Goal: Task Accomplishment & Management: Manage account settings

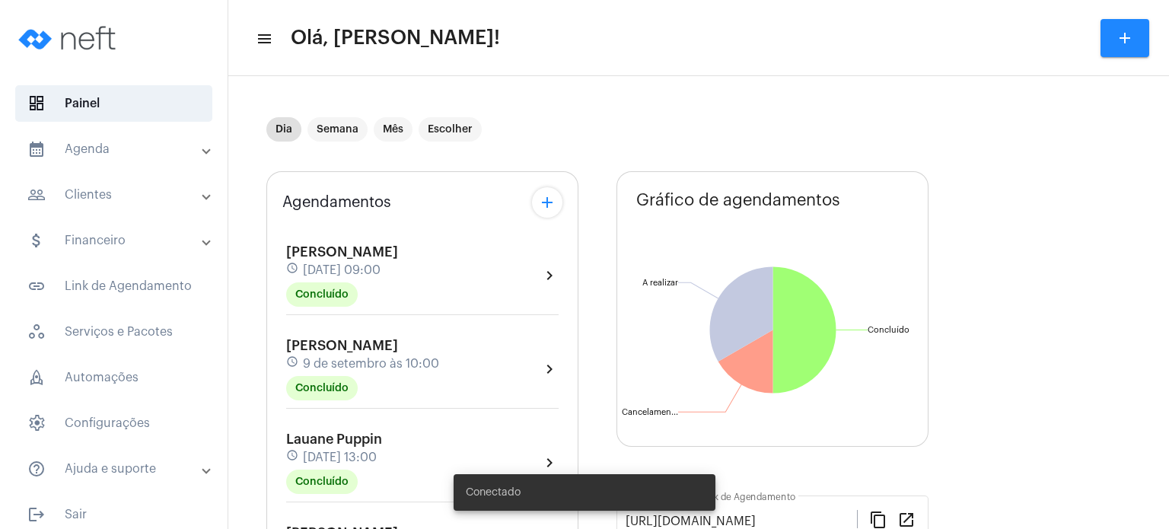
scroll to position [365, 0]
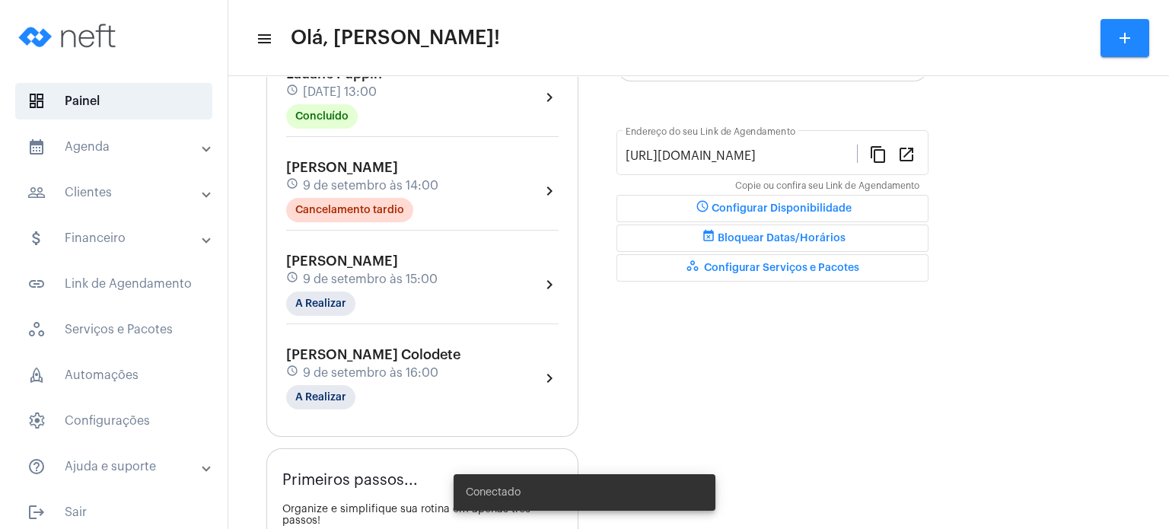
click at [130, 154] on mat-panel-title "calendar_month_outlined Agenda" at bounding box center [115, 147] width 176 height 18
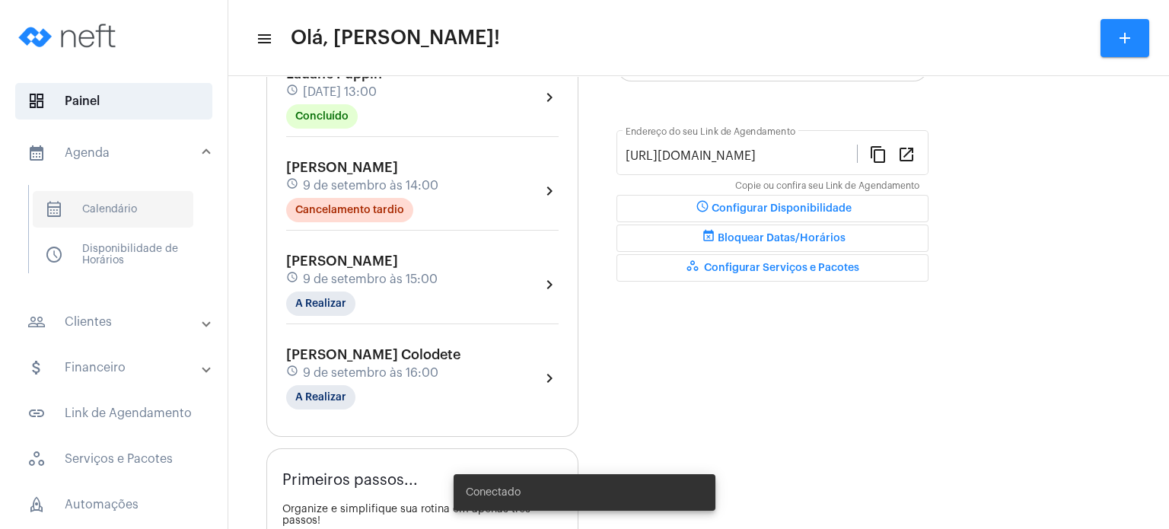
click at [114, 205] on span "calendar_month_outlined Calendário" at bounding box center [113, 209] width 161 height 37
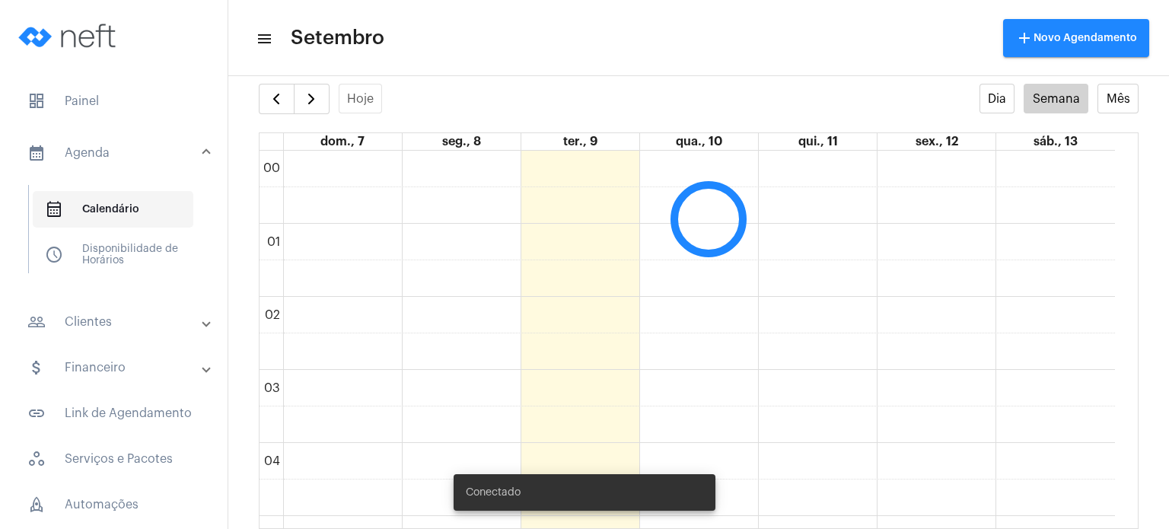
scroll to position [438, 0]
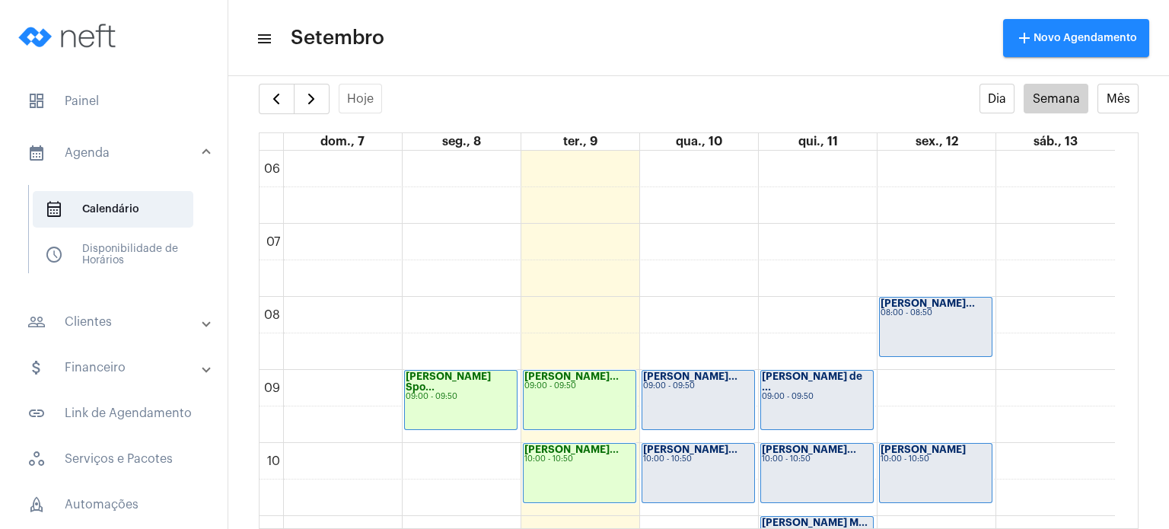
click at [667, 449] on strong "[PERSON_NAME]..." at bounding box center [690, 449] width 94 height 10
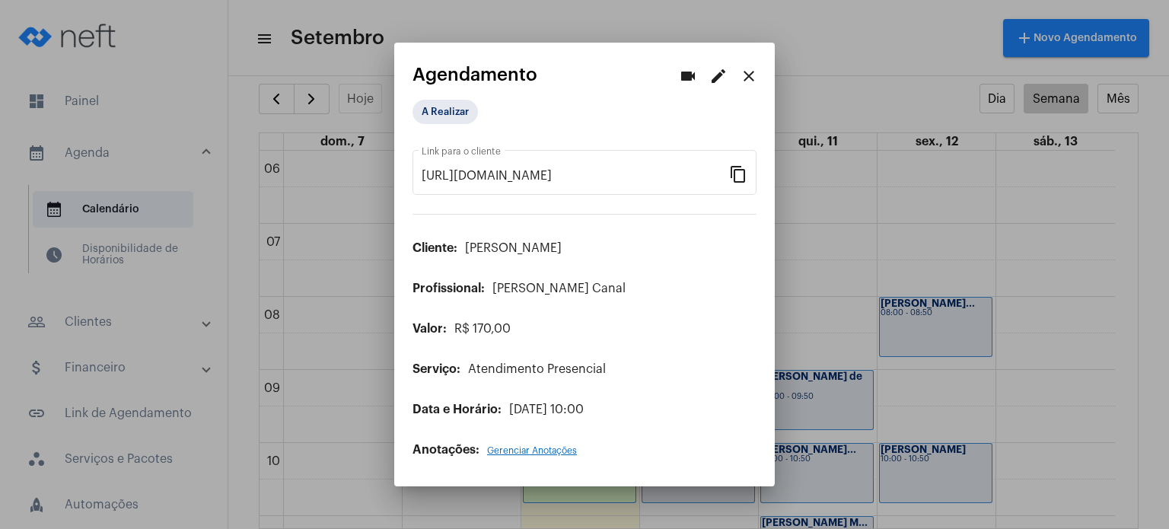
click at [720, 71] on mat-icon "edit" at bounding box center [718, 76] width 18 height 18
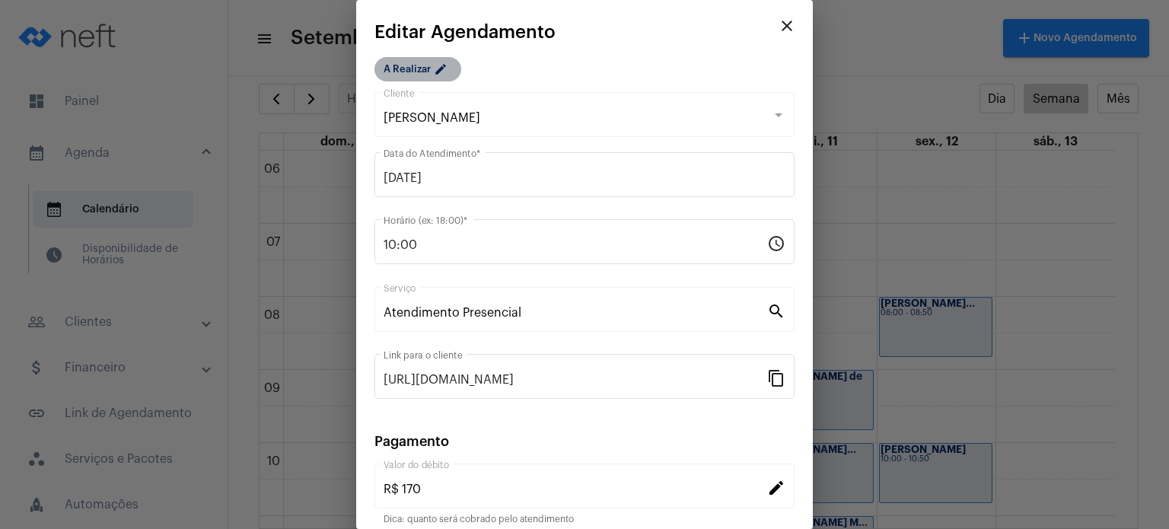
click at [421, 68] on mat-chip "A Realizar edit" at bounding box center [417, 69] width 87 height 24
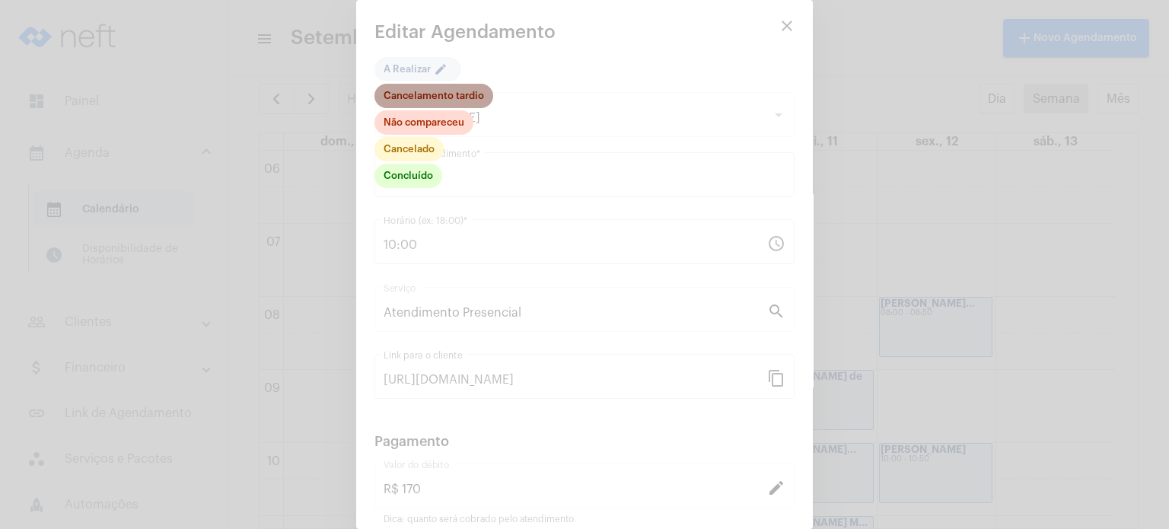
click at [456, 101] on mat-chip "Cancelamento tardio" at bounding box center [433, 96] width 119 height 24
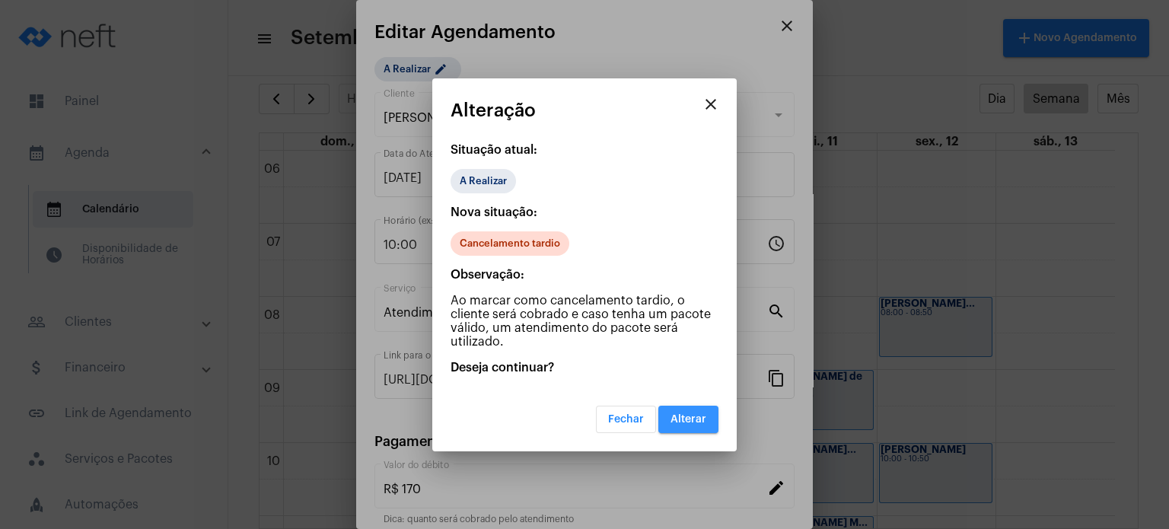
click at [709, 410] on button "Alterar" at bounding box center [688, 419] width 60 height 27
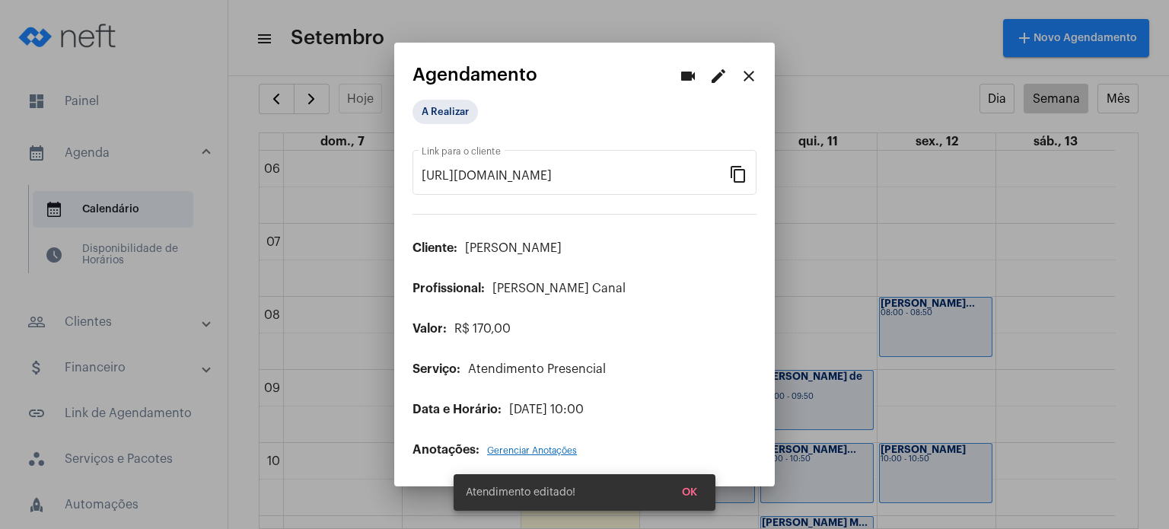
click at [754, 59] on mat-dialog-container "videocam edit close Agendamento A Realizar [URL][DOMAIN_NAME] Link para o clien…" at bounding box center [584, 265] width 380 height 444
click at [752, 76] on mat-icon "close" at bounding box center [749, 76] width 18 height 18
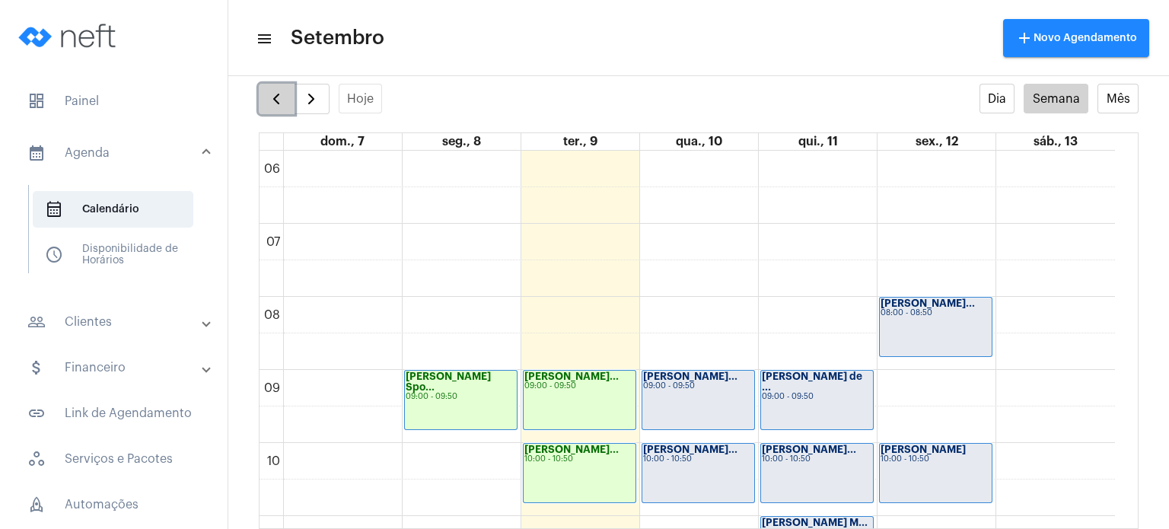
click at [279, 93] on span "button" at bounding box center [276, 99] width 18 height 18
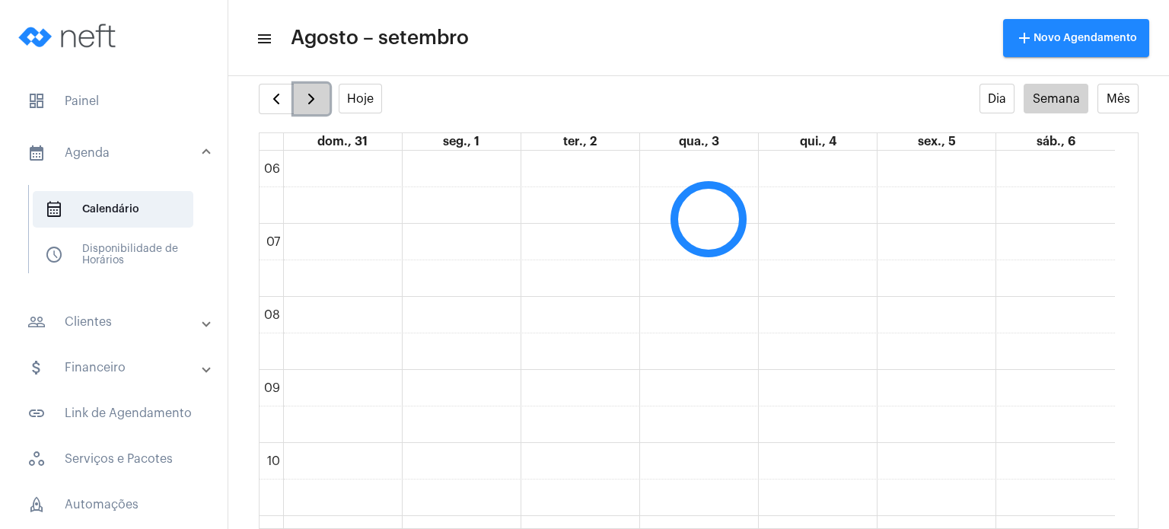
click at [302, 98] on span "button" at bounding box center [311, 99] width 18 height 18
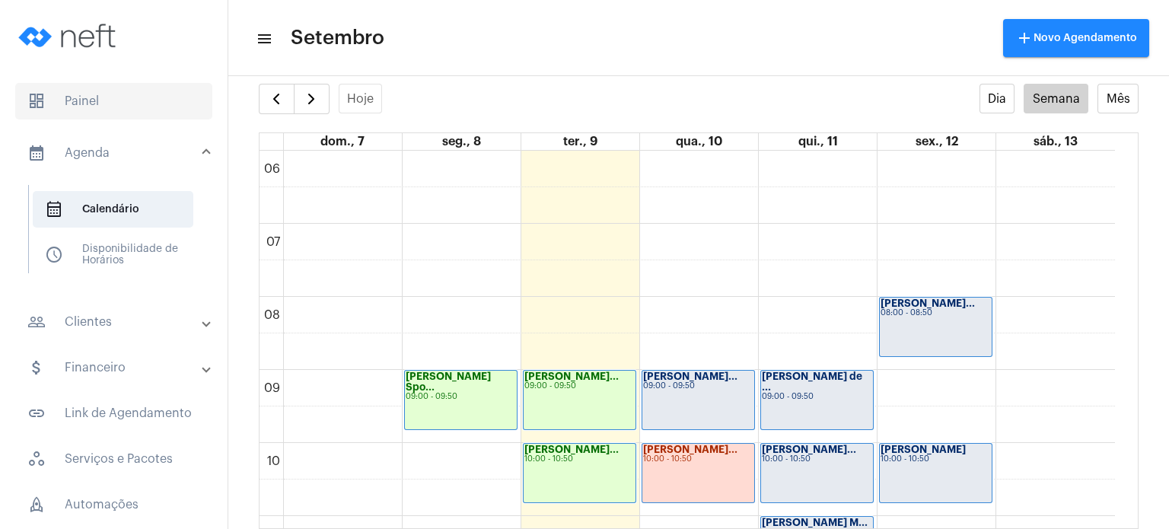
click at [103, 93] on span "dashboard Painel" at bounding box center [113, 101] width 197 height 37
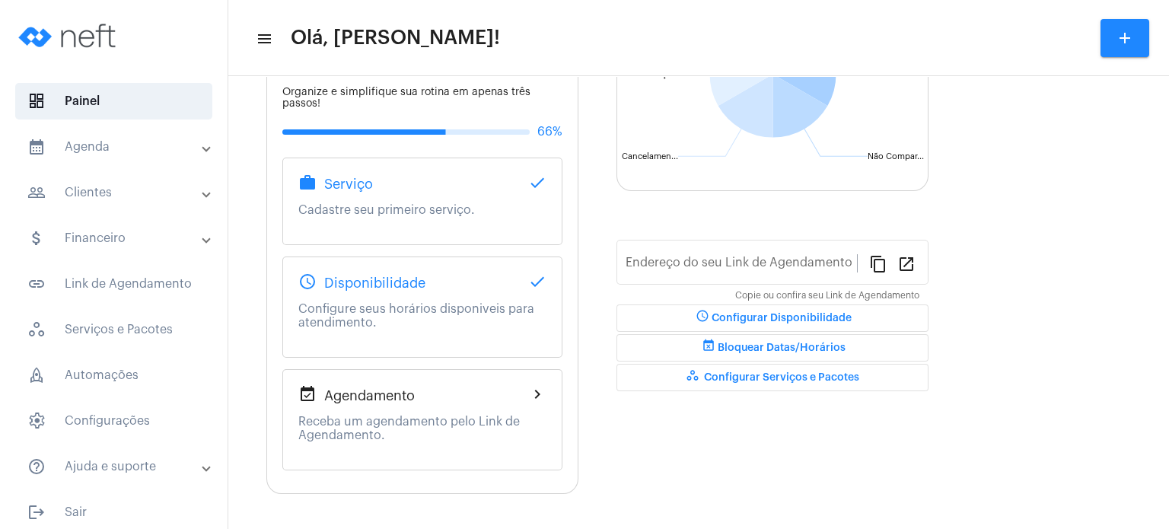
type input "[URL][DOMAIN_NAME]"
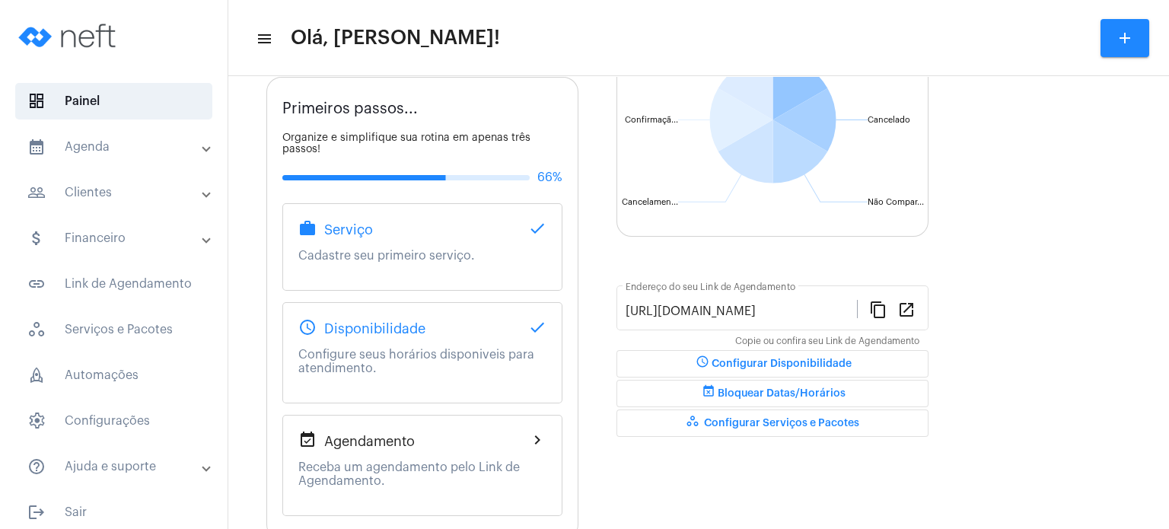
scroll to position [256, 0]
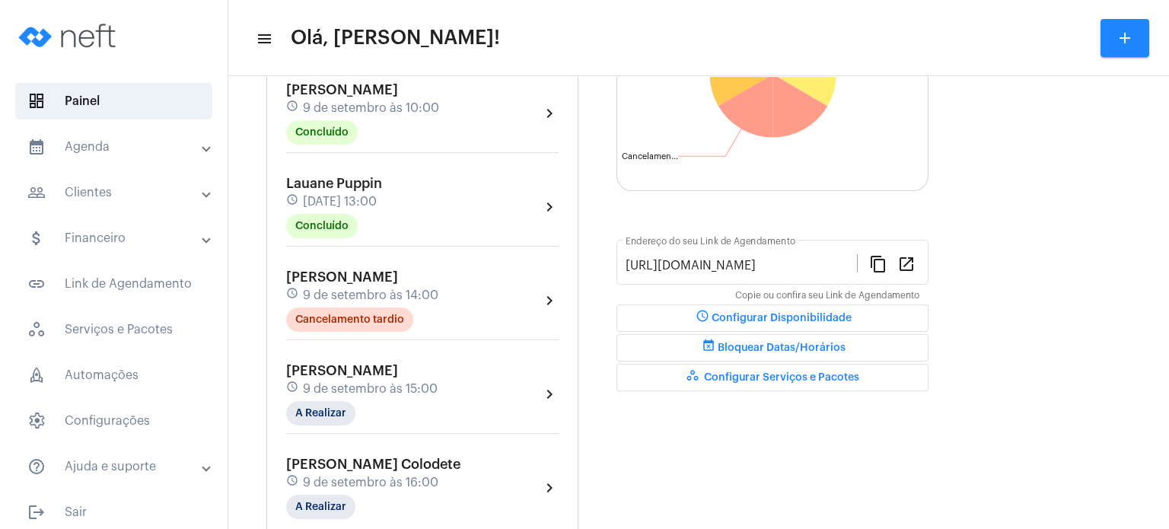
click at [150, 145] on mat-panel-title "calendar_month_outlined Agenda" at bounding box center [115, 147] width 176 height 18
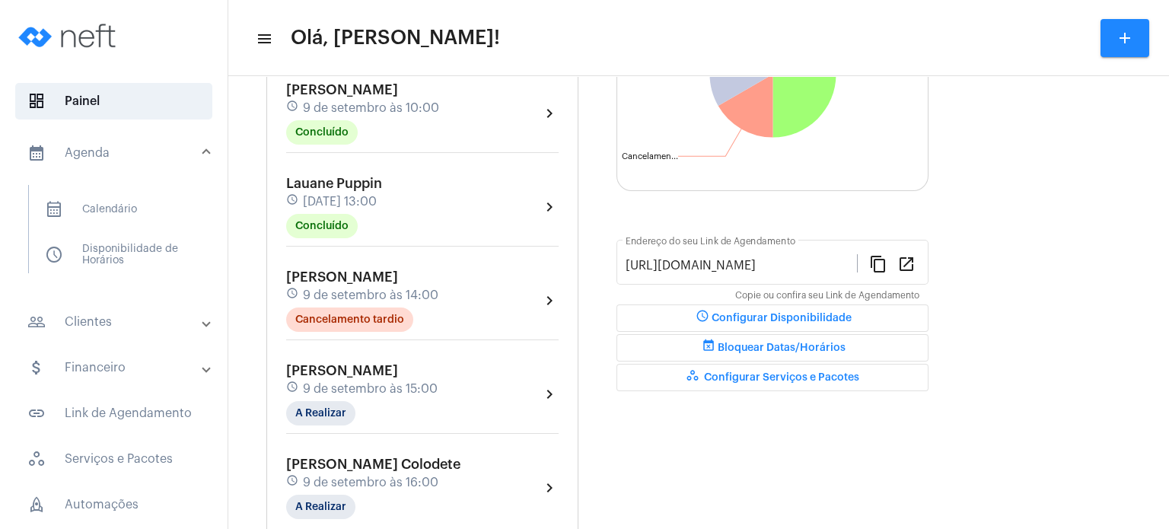
click at [323, 364] on span "[PERSON_NAME]" at bounding box center [342, 371] width 112 height 14
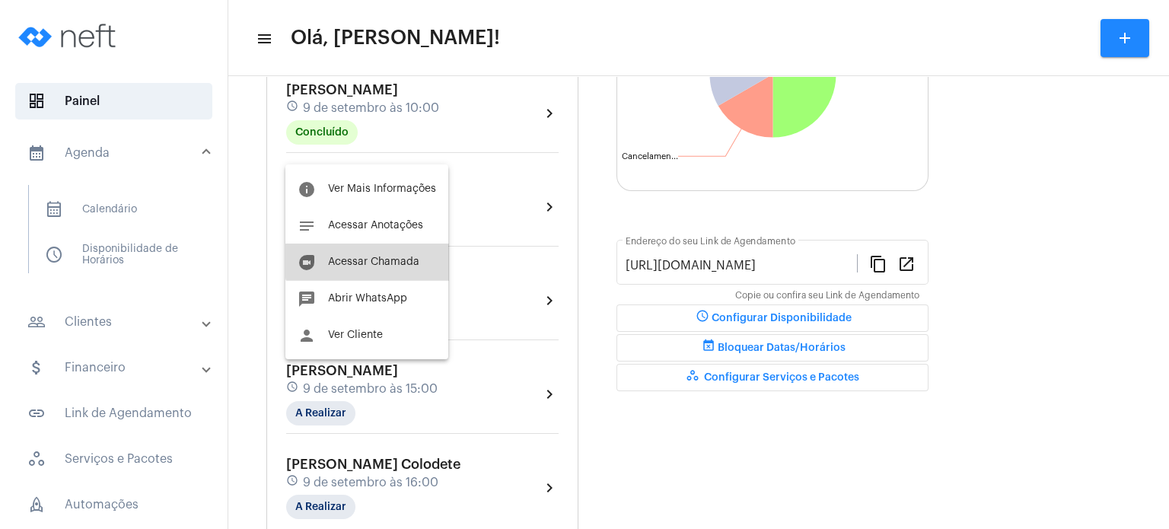
click at [376, 261] on span "Acessar Chamada" at bounding box center [373, 261] width 91 height 11
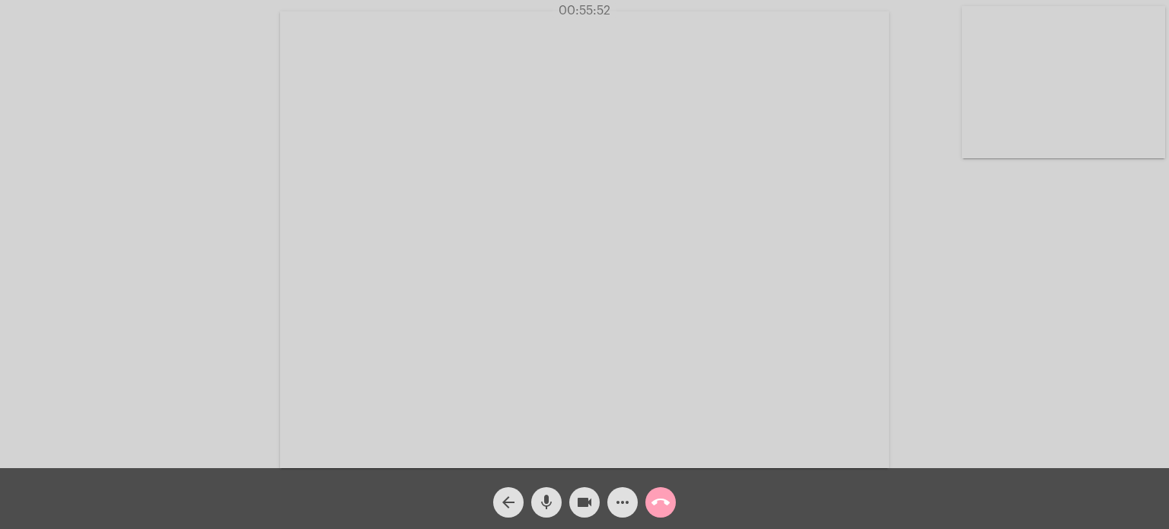
click at [657, 493] on mat-icon "call_end" at bounding box center [660, 502] width 18 height 18
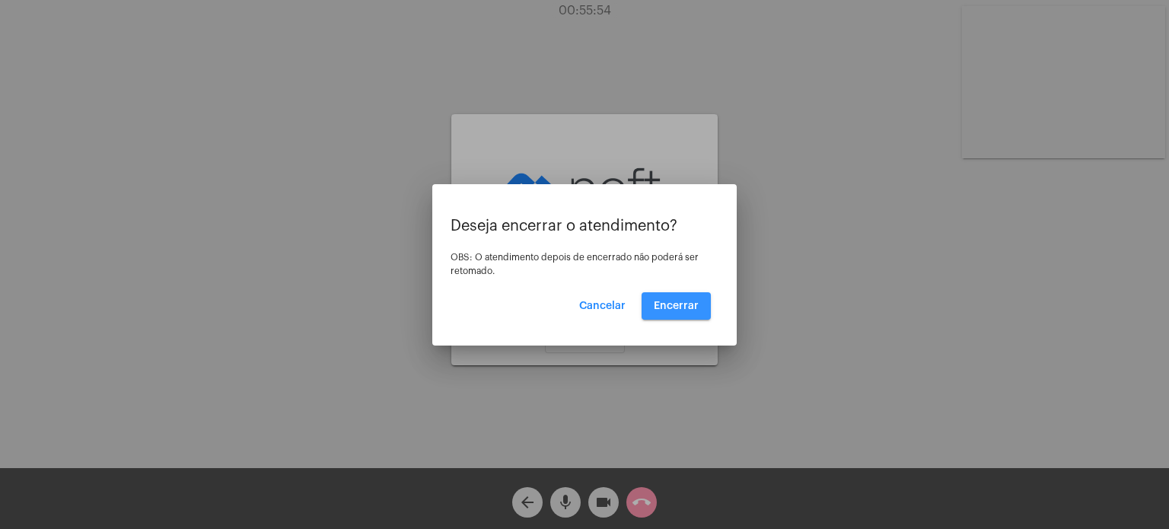
click at [681, 306] on span "Encerrar" at bounding box center [676, 306] width 45 height 11
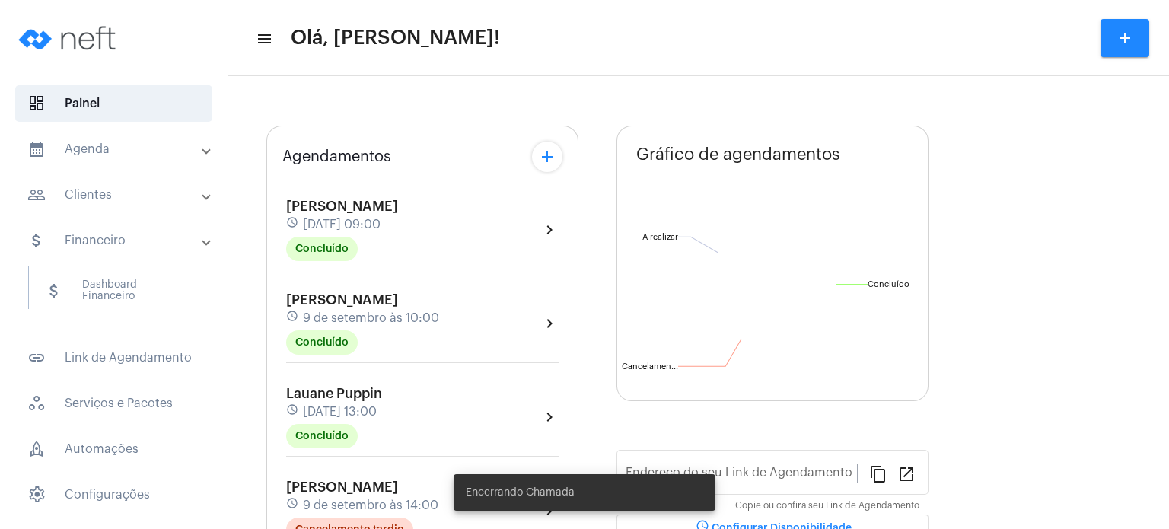
type input "[URL][DOMAIN_NAME]"
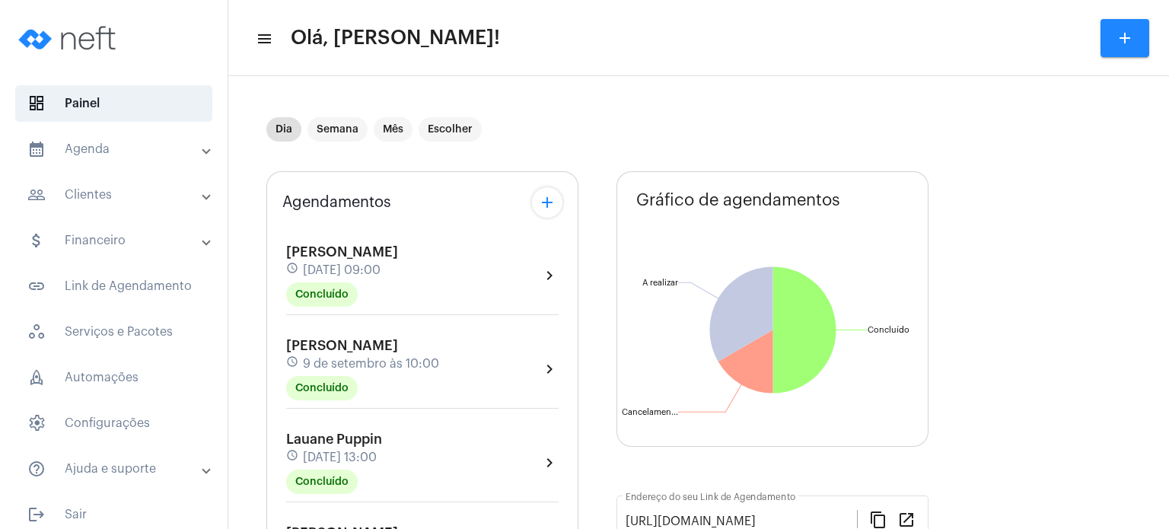
click at [273, 401] on div "Agendamentos add [PERSON_NAME] schedule [DATE] 09:00 Concluído chevron_right [P…" at bounding box center [422, 486] width 312 height 631
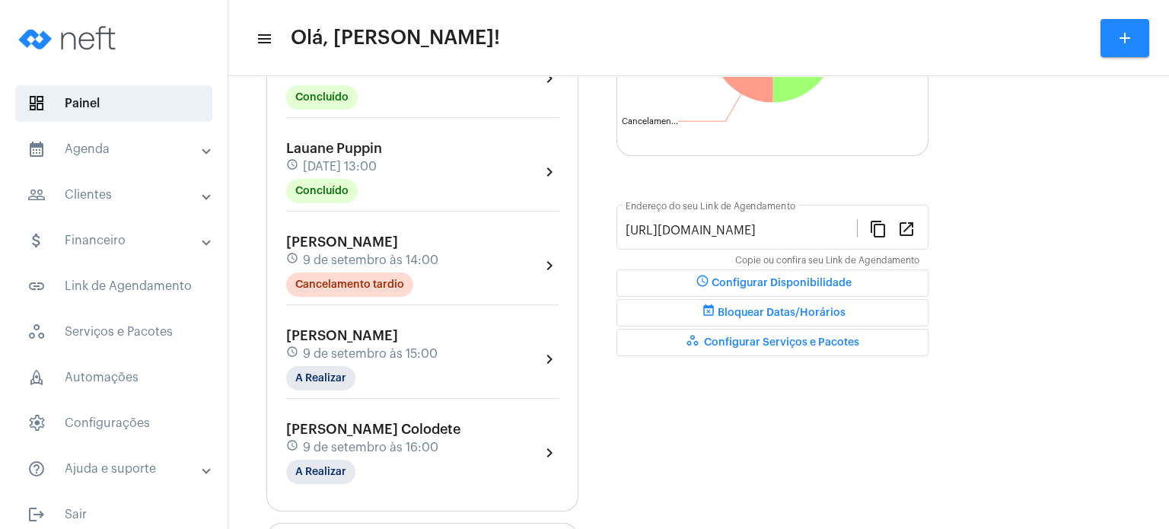
scroll to position [396, 0]
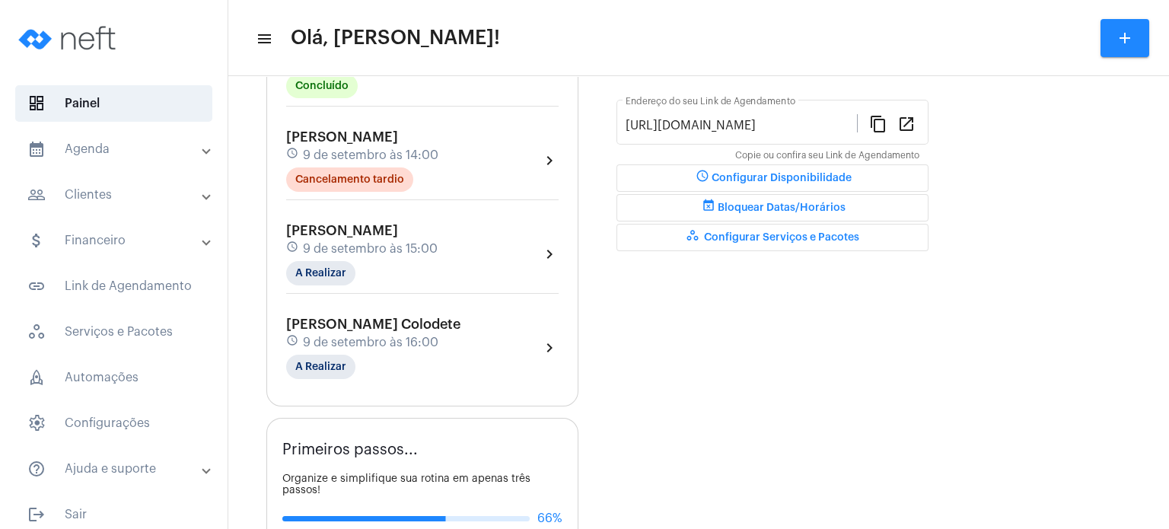
click at [364, 223] on div "[PERSON_NAME] schedule [DATE] 15:00 A Realizar" at bounding box center [361, 254] width 151 height 62
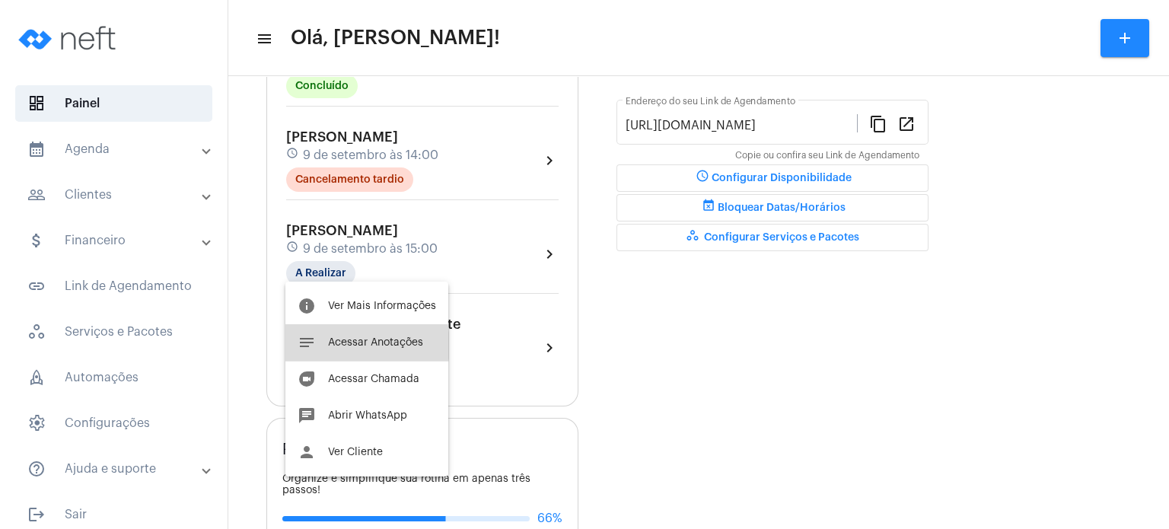
click at [332, 345] on span "Acessar Anotações" at bounding box center [375, 342] width 95 height 11
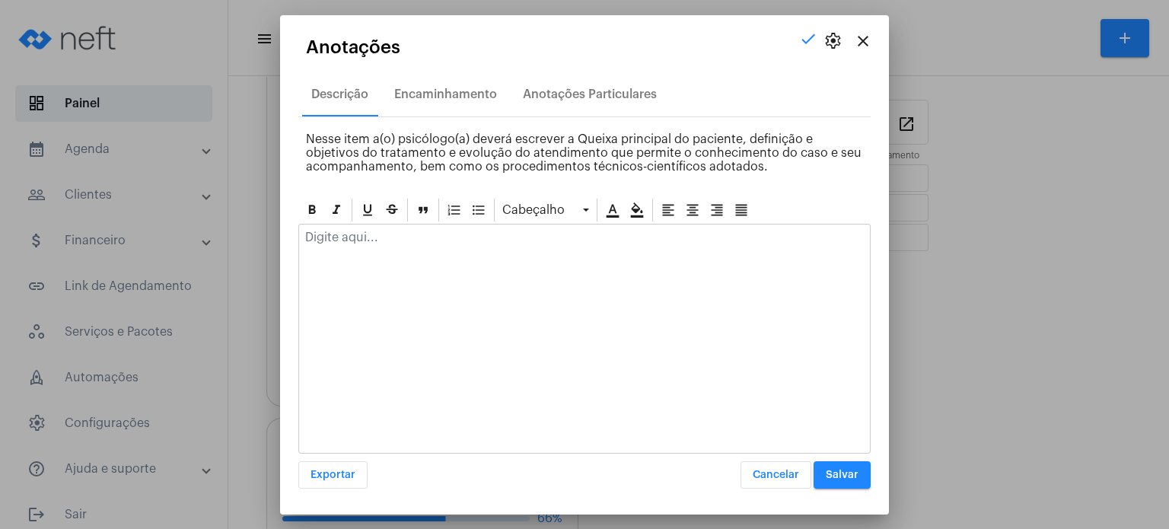
click at [387, 238] on p at bounding box center [584, 238] width 559 height 14
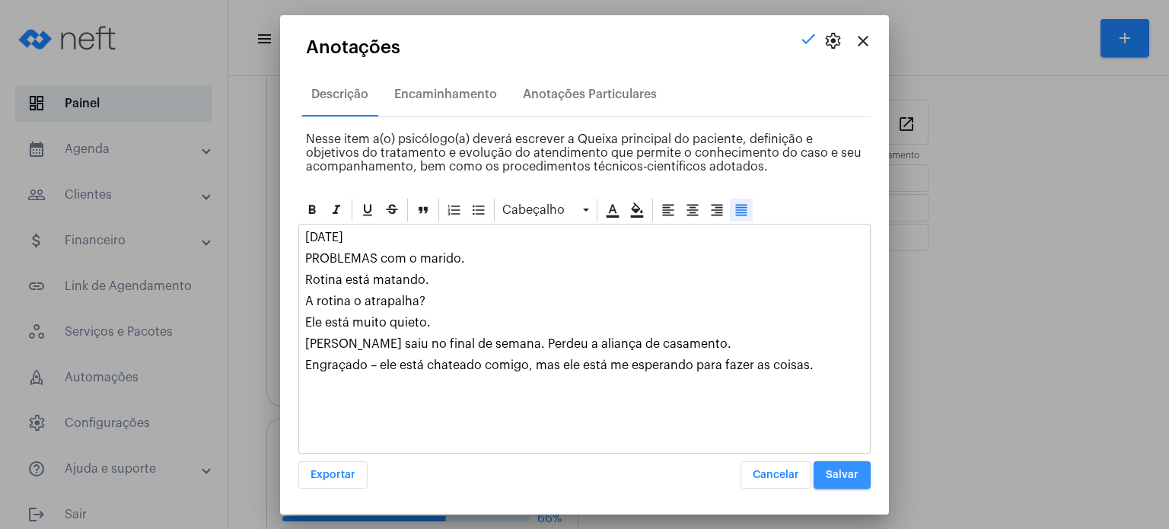
click at [827, 461] on button "Salvar" at bounding box center [841, 474] width 57 height 27
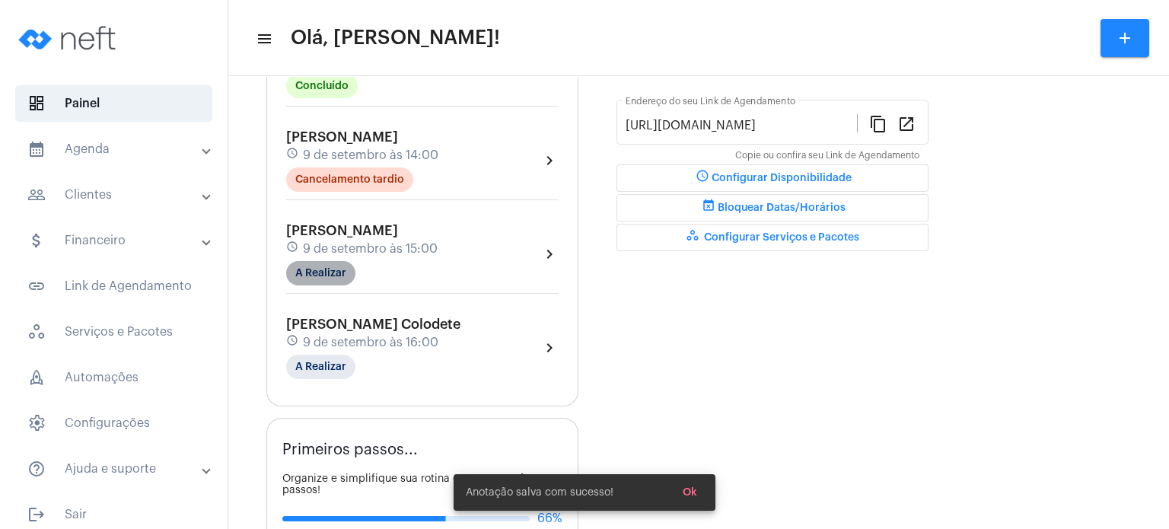
click at [334, 269] on mat-chip "A Realizar" at bounding box center [320, 273] width 69 height 24
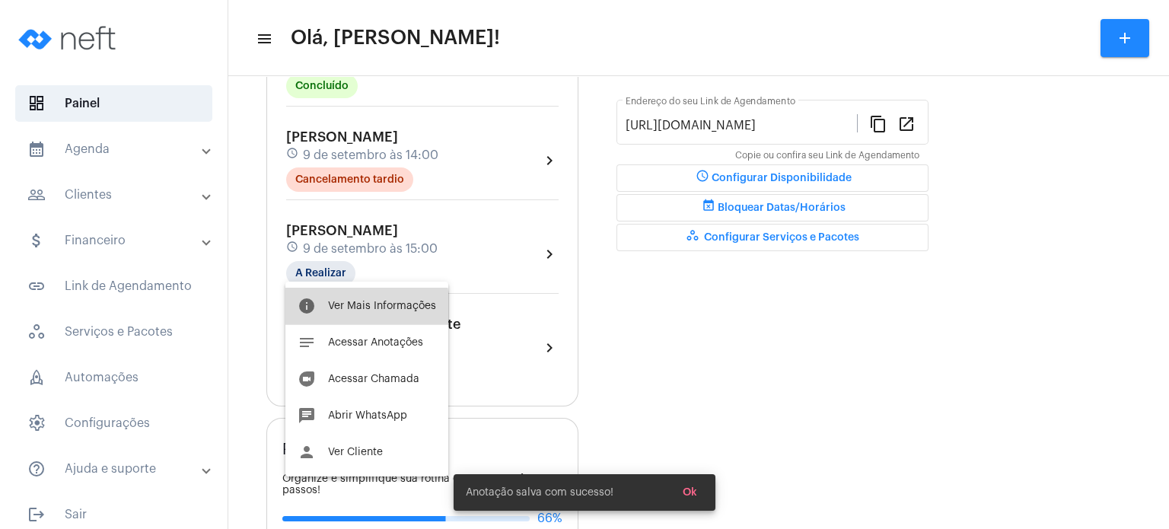
click at [351, 314] on button "info Ver Mais Informações" at bounding box center [366, 306] width 163 height 37
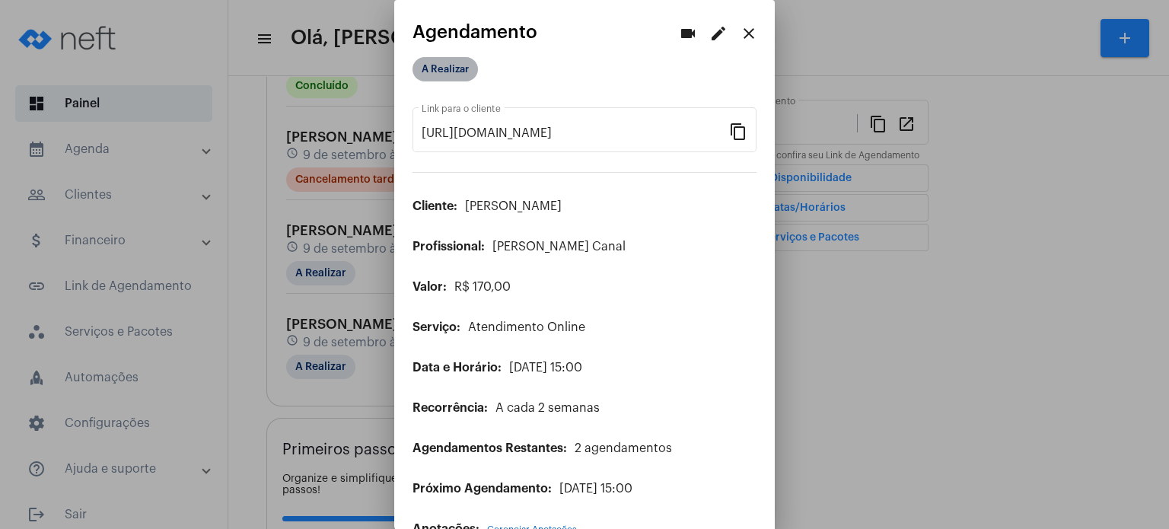
click at [438, 65] on mat-chip "A Realizar" at bounding box center [444, 69] width 65 height 24
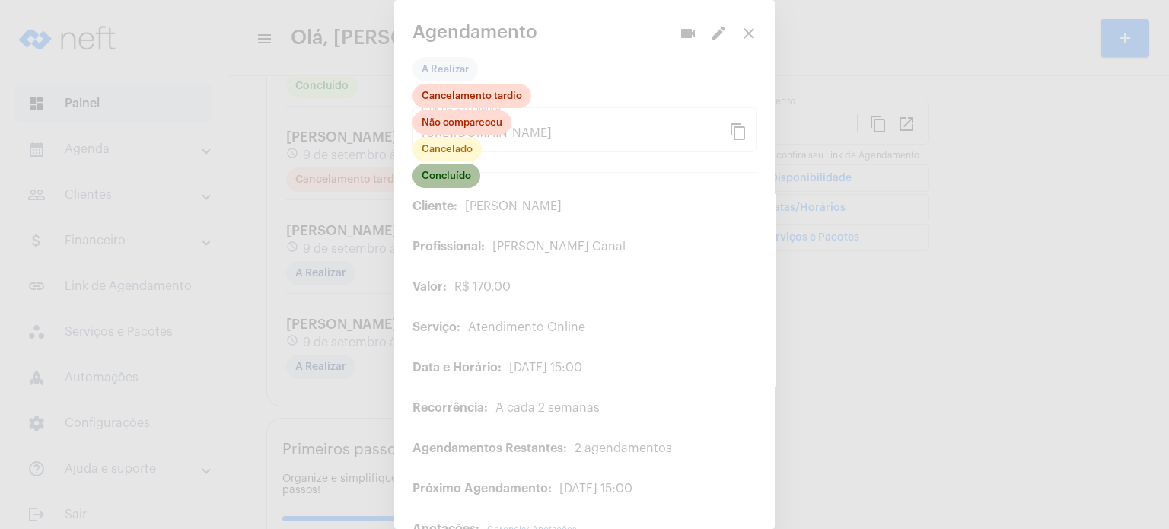
click at [439, 170] on mat-chip "Concluído" at bounding box center [446, 176] width 68 height 24
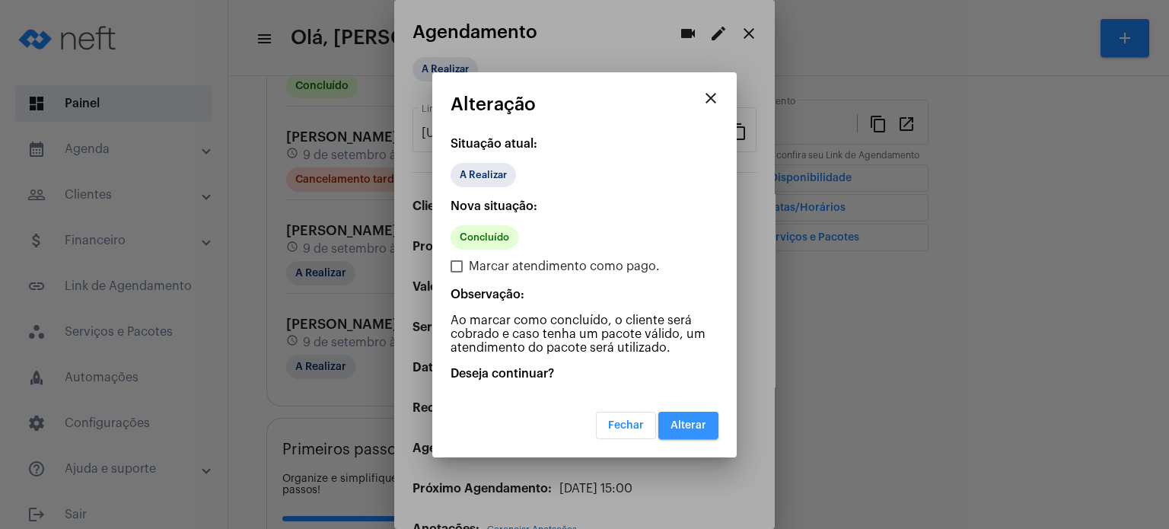
click at [685, 423] on span "Alterar" at bounding box center [688, 425] width 36 height 11
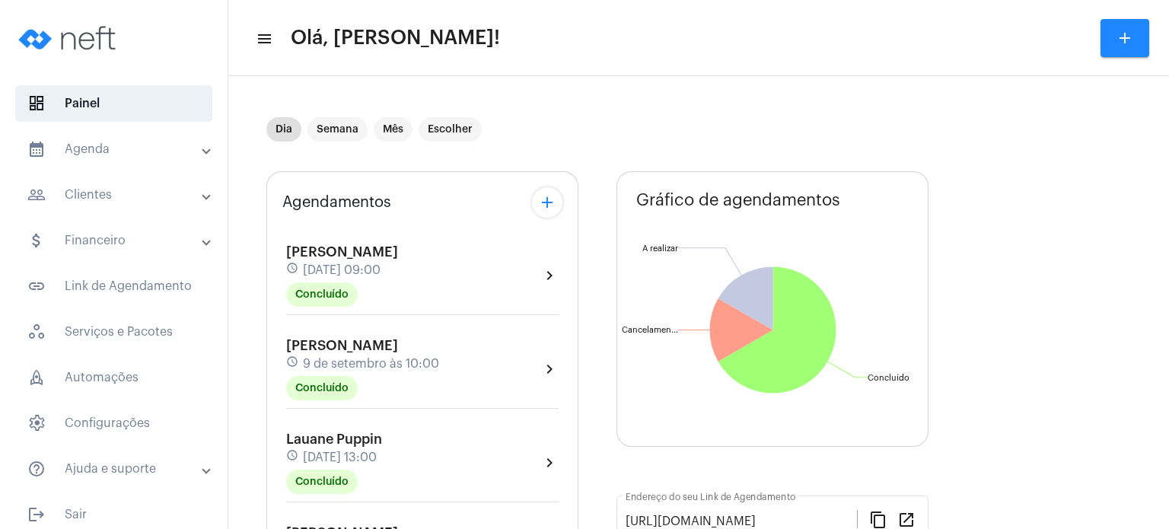
click at [148, 450] on mat-expansion-panel-header "help_outline Ajuda e suporte" at bounding box center [118, 468] width 218 height 37
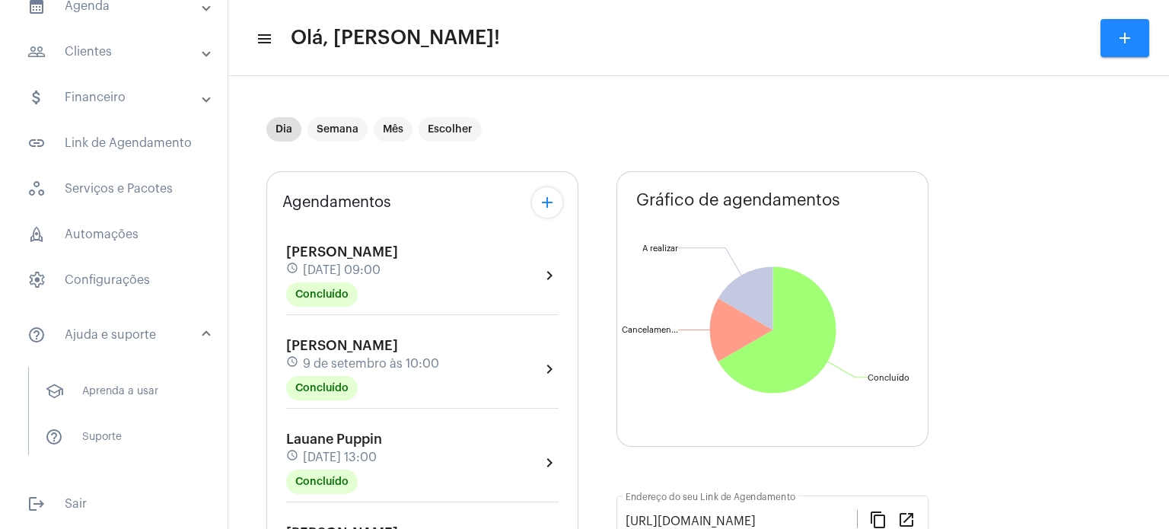
scroll to position [145, 0]
click at [140, 425] on span "help_outline Suporte" at bounding box center [113, 434] width 161 height 37
click at [283, 455] on div "[PERSON_NAME] schedule [DATE] 13:00 Concluído chevron_right" at bounding box center [422, 467] width 280 height 78
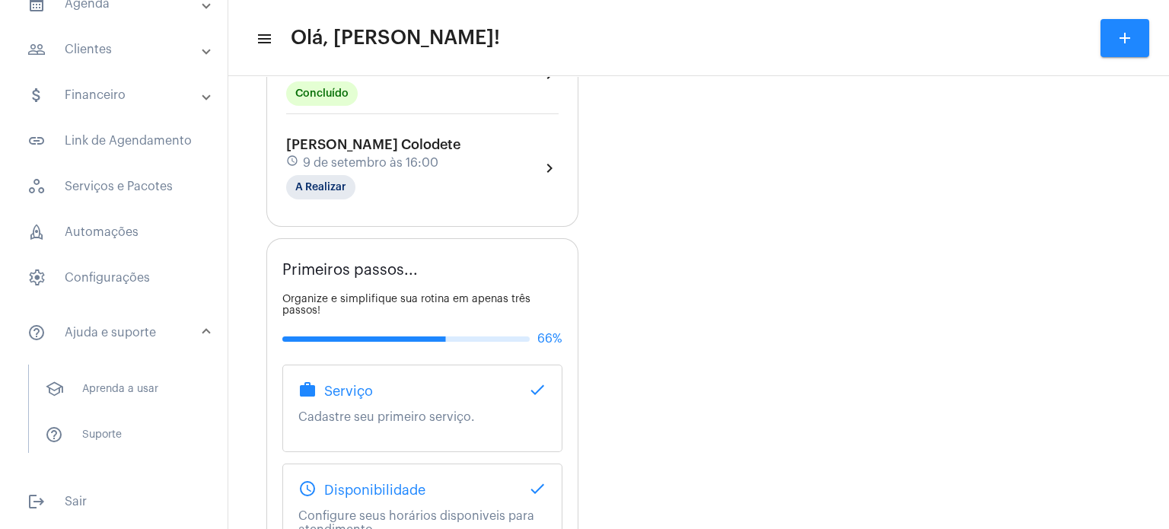
scroll to position [457, 0]
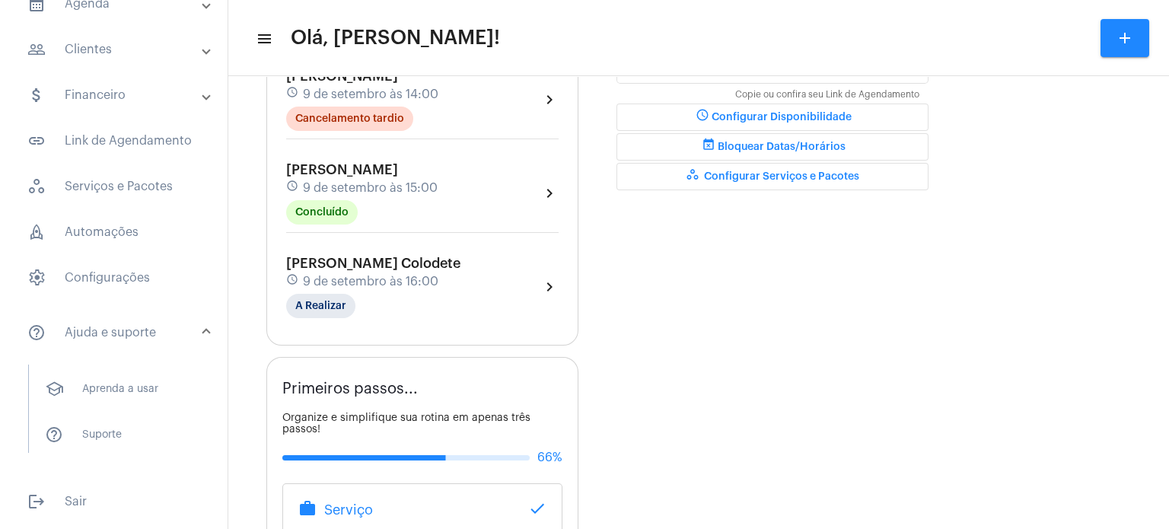
click at [386, 275] on span "9 de setembro às 16:00" at bounding box center [370, 282] width 135 height 14
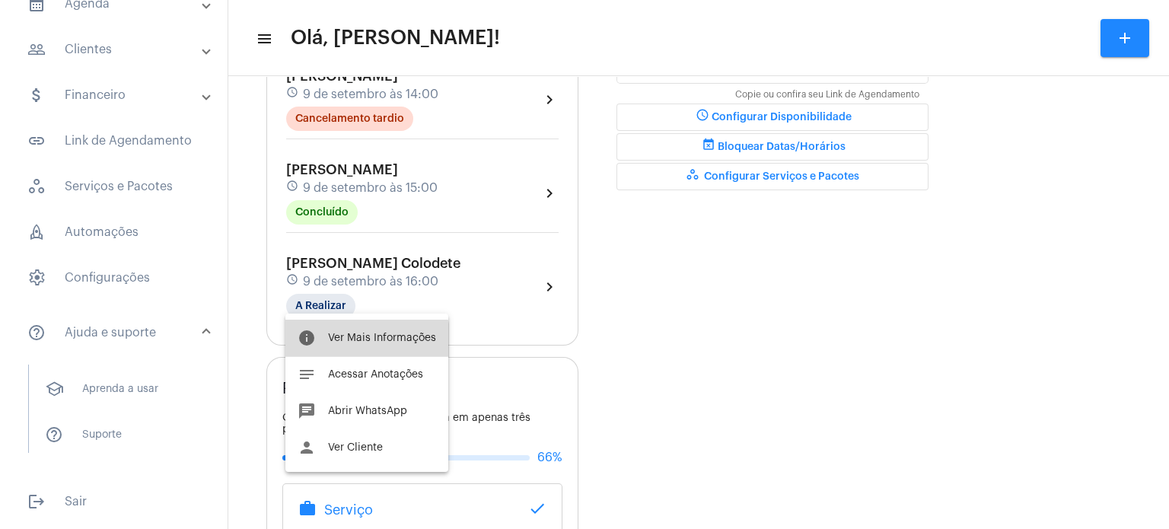
click at [364, 343] on button "info Ver Mais Informações" at bounding box center [366, 338] width 163 height 37
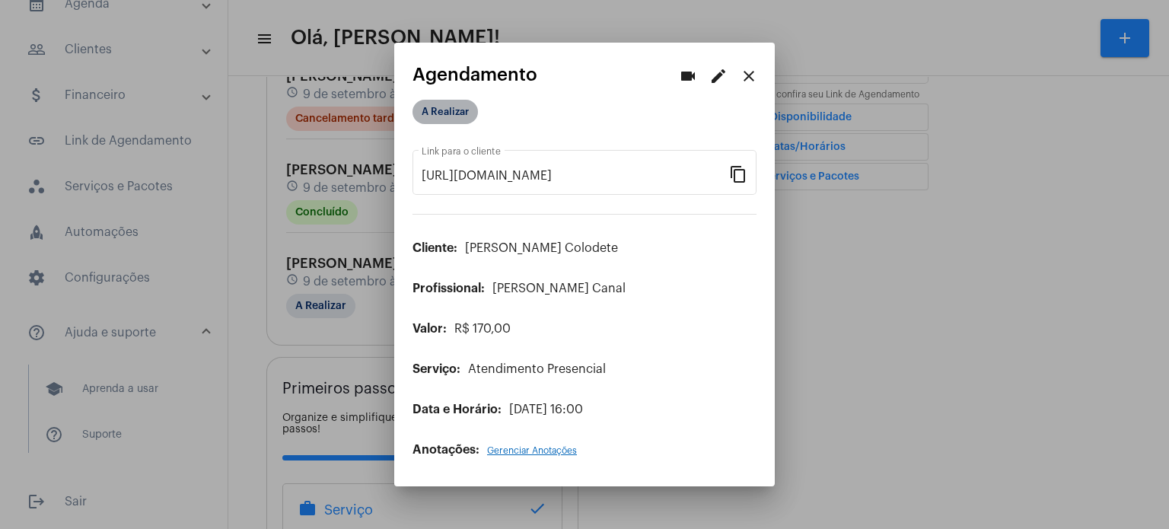
click at [435, 120] on mat-chip "A Realizar" at bounding box center [444, 112] width 65 height 24
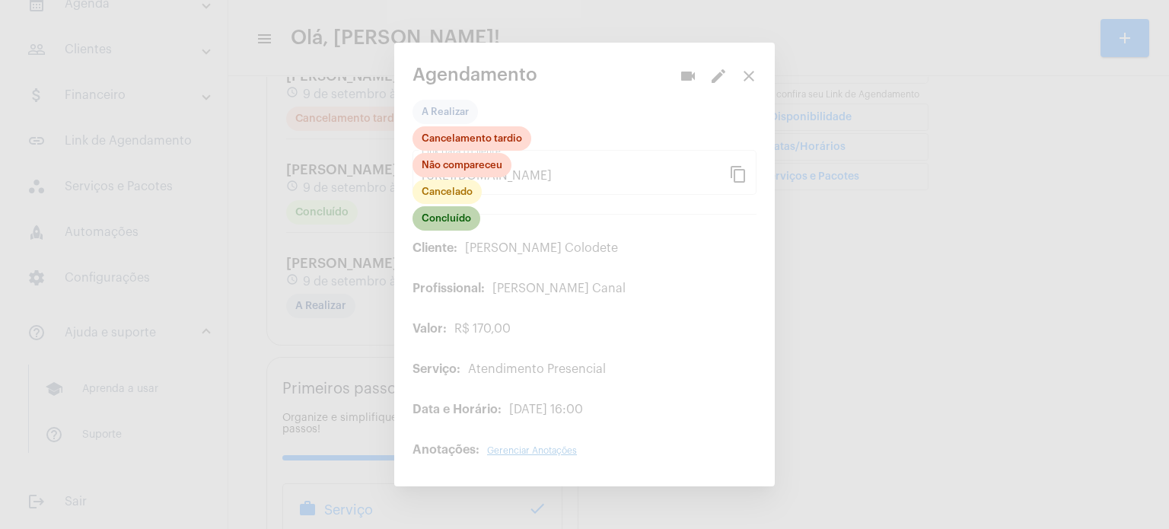
click at [450, 221] on mat-chip "Concluído" at bounding box center [446, 218] width 68 height 24
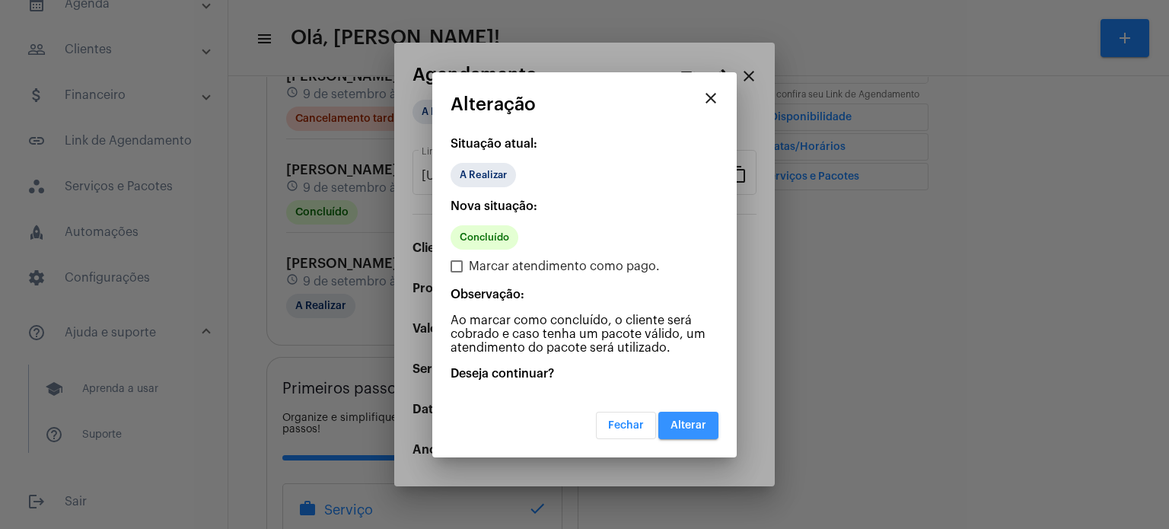
click at [688, 415] on button "Alterar" at bounding box center [688, 425] width 60 height 27
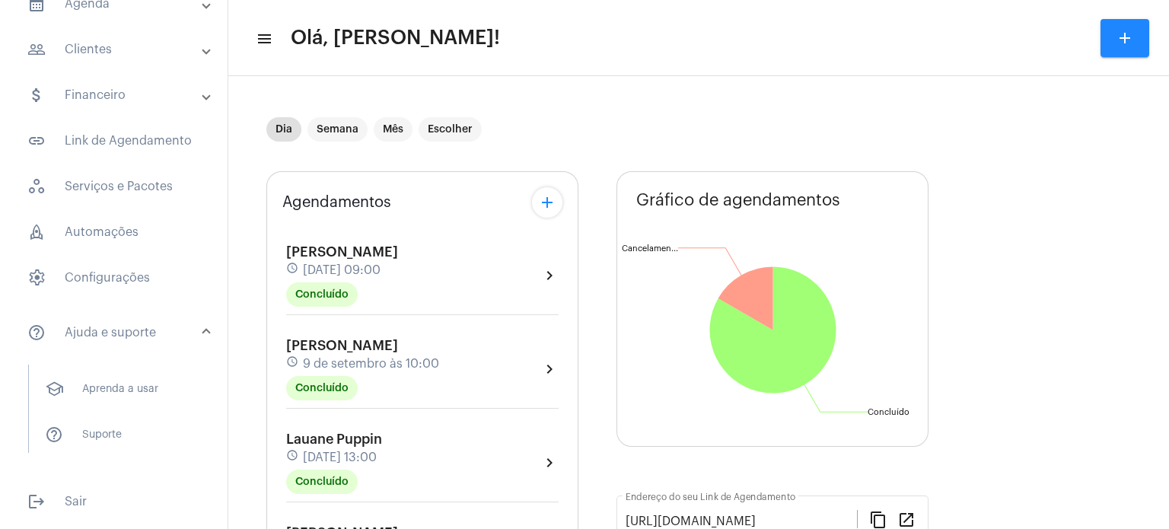
click at [267, 307] on div "Agendamentos add [PERSON_NAME] schedule [DATE] 09:00 Concluído chevron_right [P…" at bounding box center [422, 486] width 312 height 631
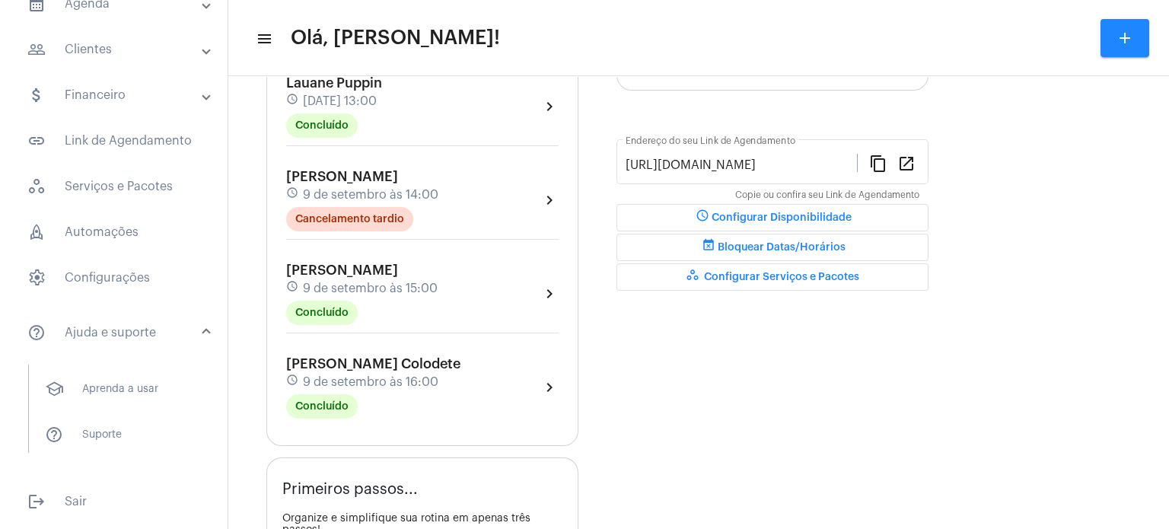
scroll to position [365, 0]
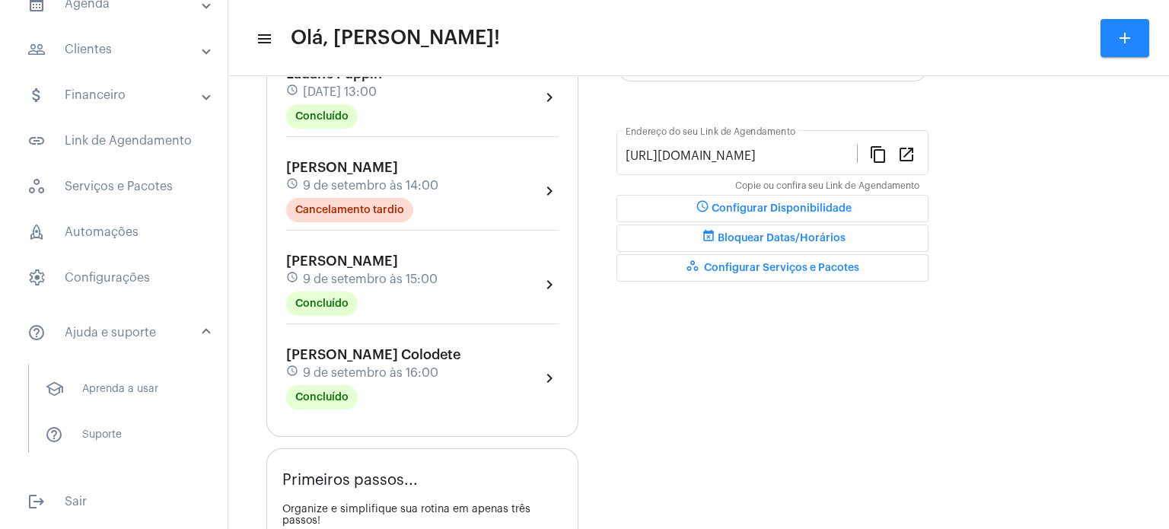
click at [402, 349] on span "[PERSON_NAME] Colodete" at bounding box center [373, 355] width 174 height 14
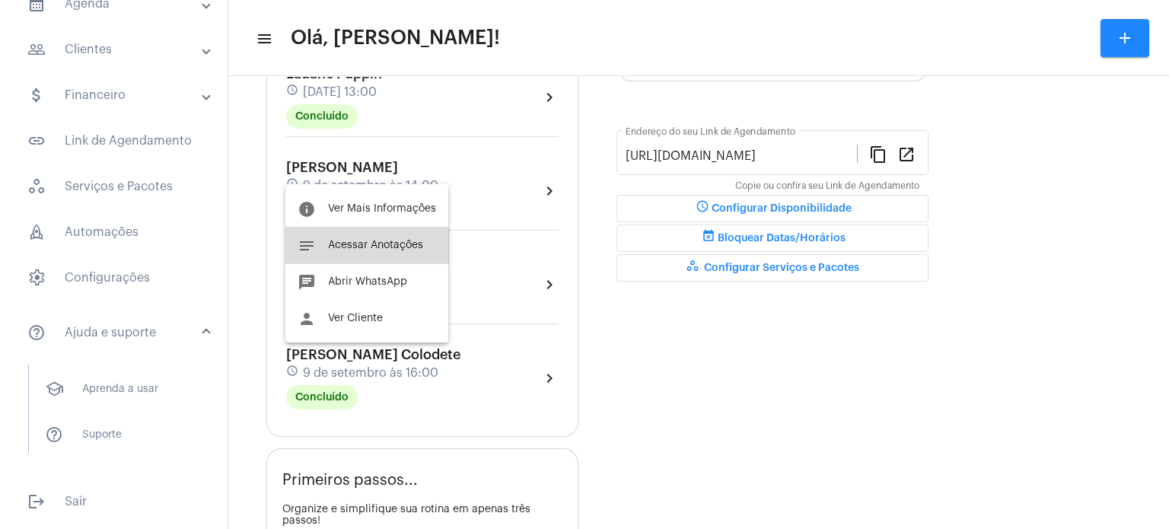
click at [374, 248] on span "Acessar Anotações" at bounding box center [375, 245] width 95 height 11
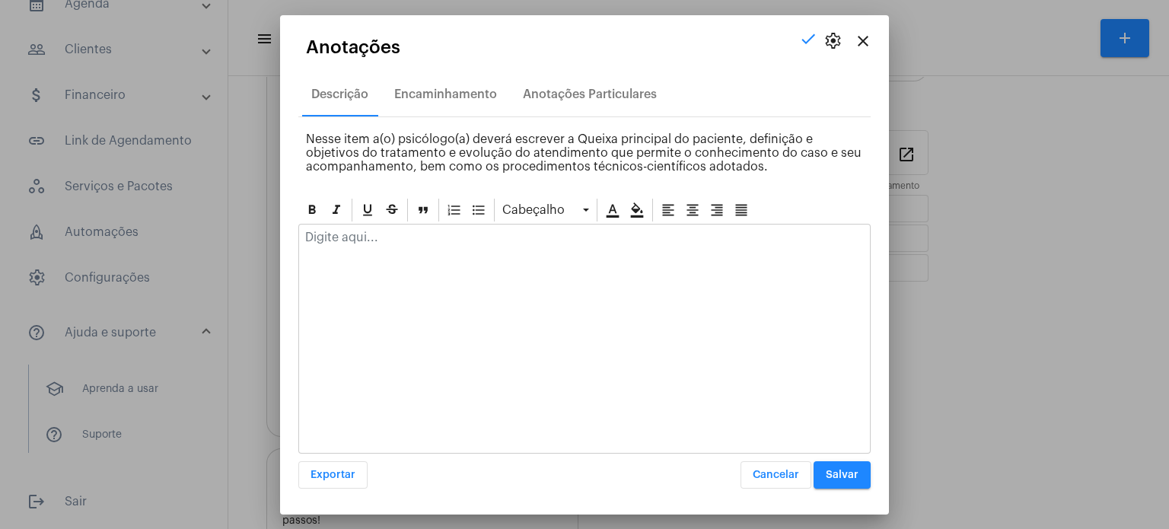
click at [374, 248] on div at bounding box center [584, 240] width 571 height 33
paste div
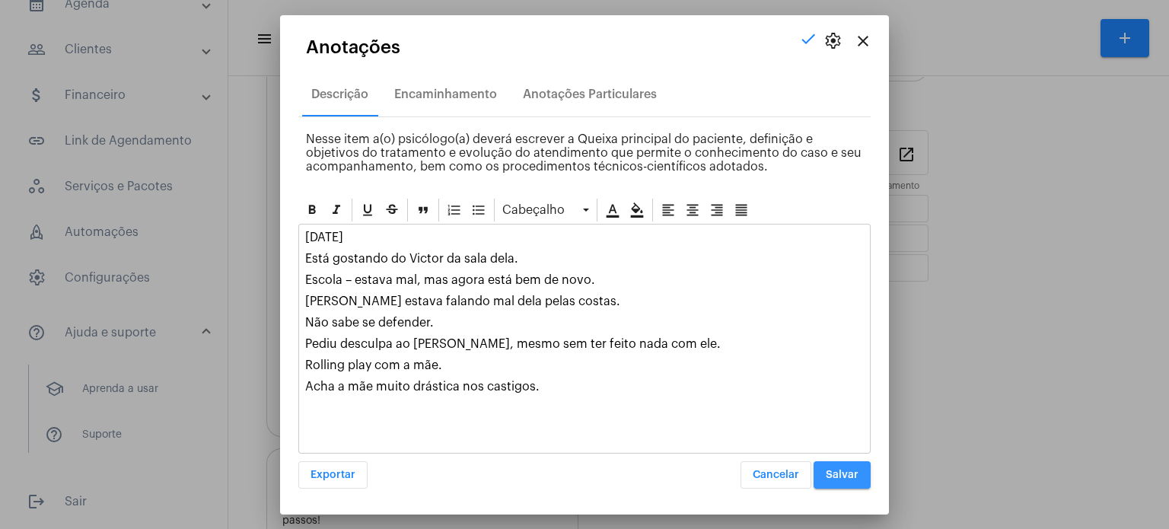
click at [832, 475] on span "Salvar" at bounding box center [842, 474] width 33 height 11
